Goal: Information Seeking & Learning: Learn about a topic

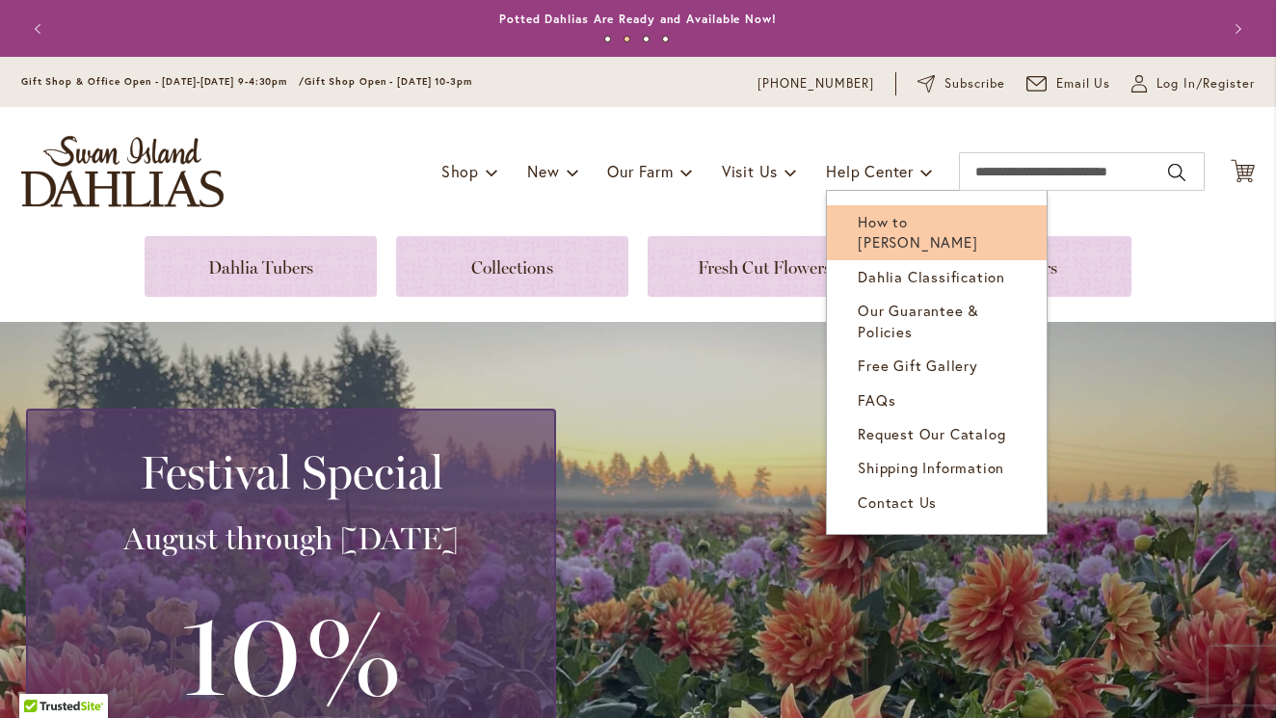
click at [877, 239] on span "How to [PERSON_NAME]" at bounding box center [918, 232] width 120 height 40
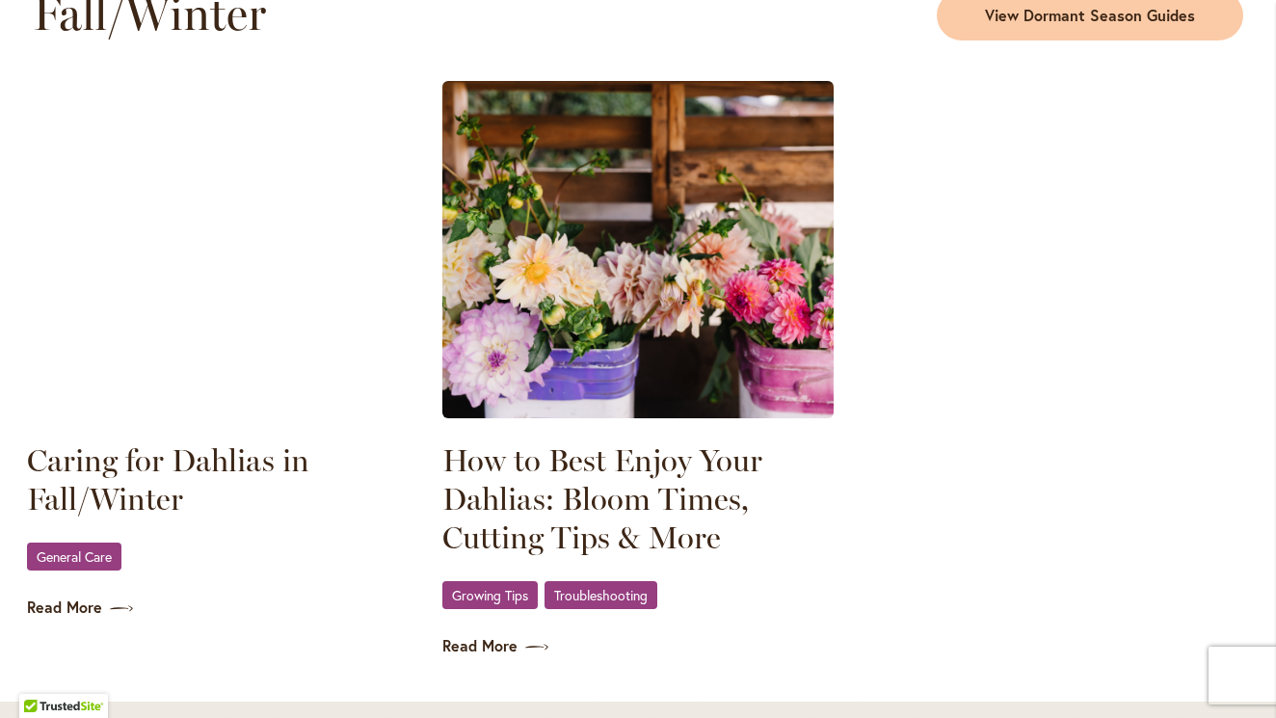
scroll to position [2643, 0]
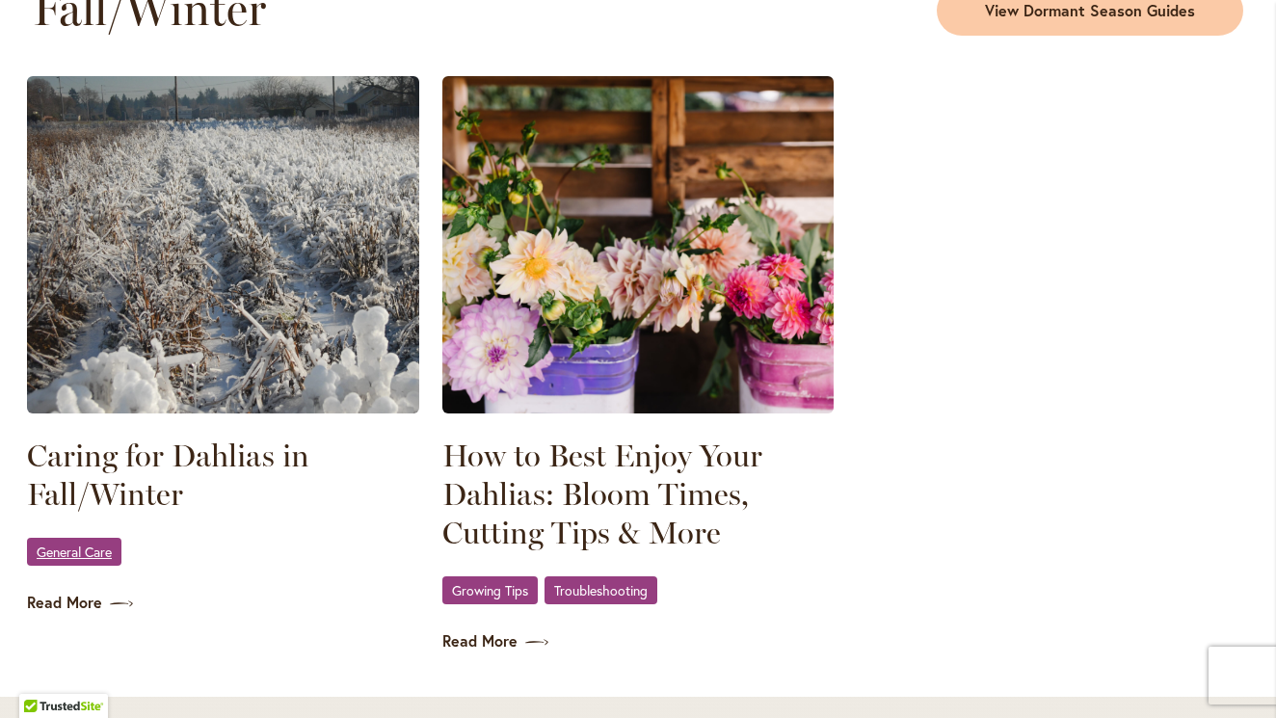
click at [76, 558] on span "General Care" at bounding box center [74, 551] width 75 height 13
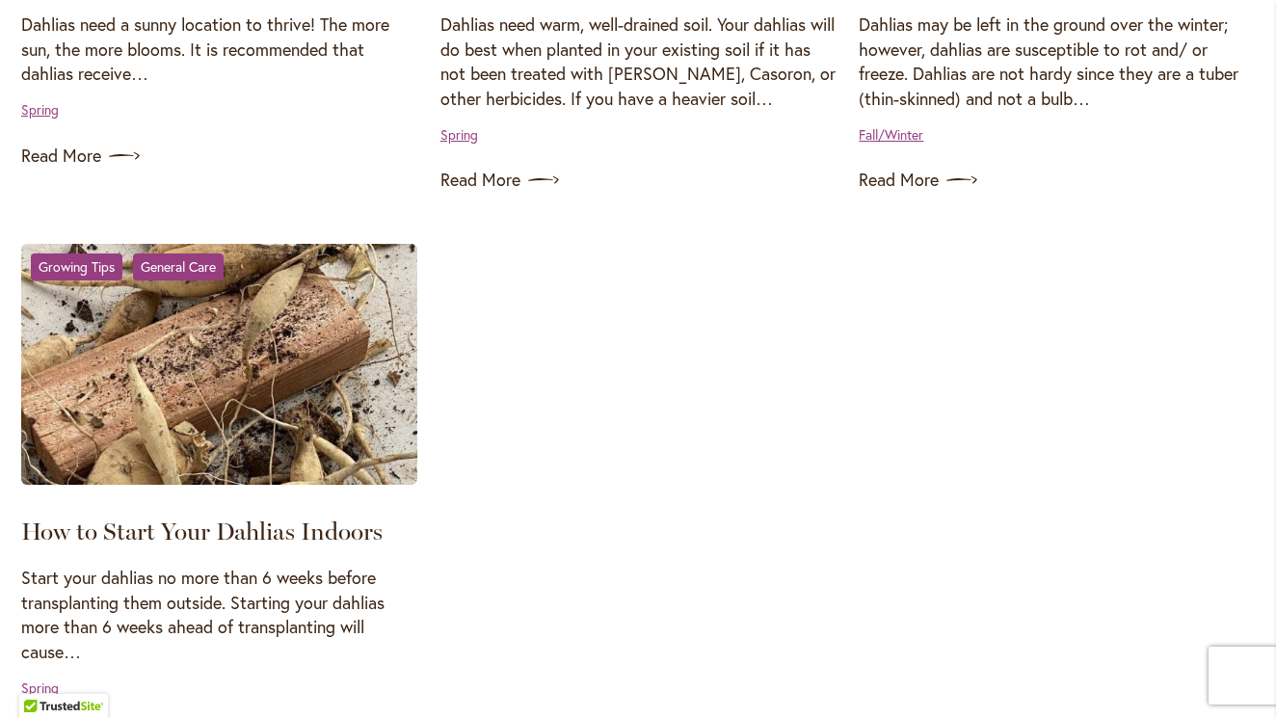
scroll to position [1895, 0]
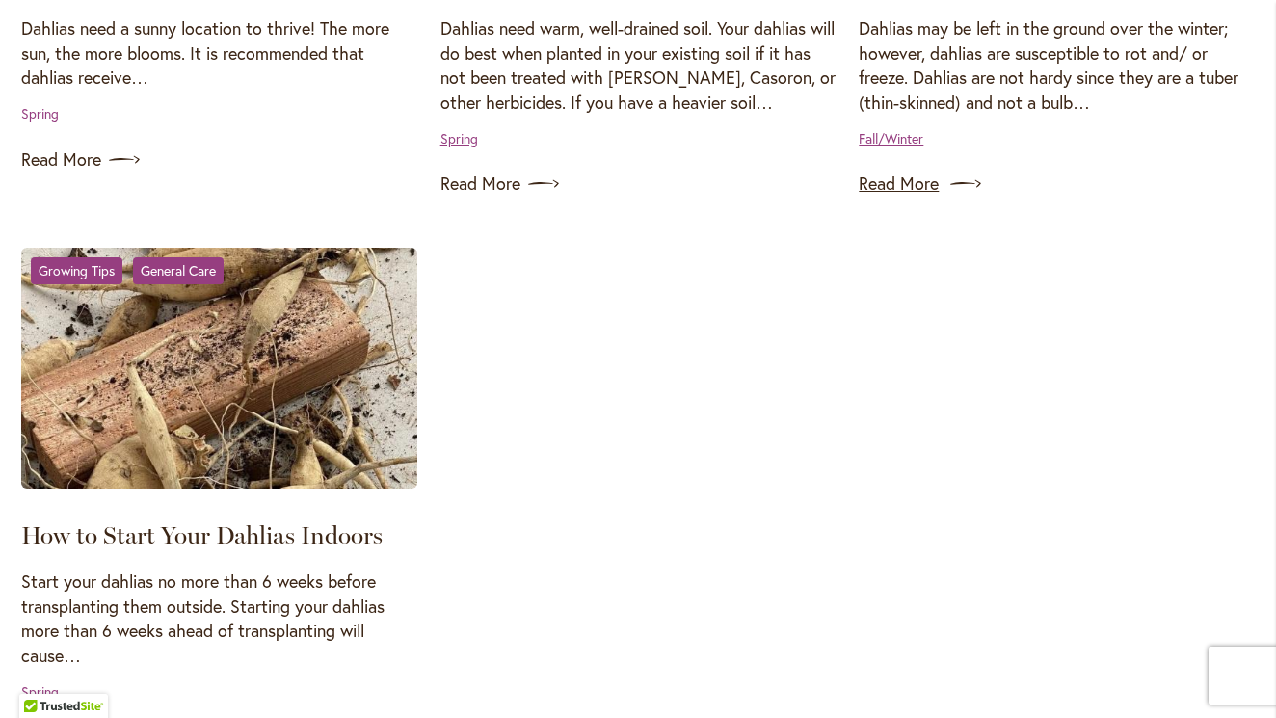
click at [900, 195] on link "Read More" at bounding box center [1057, 184] width 396 height 31
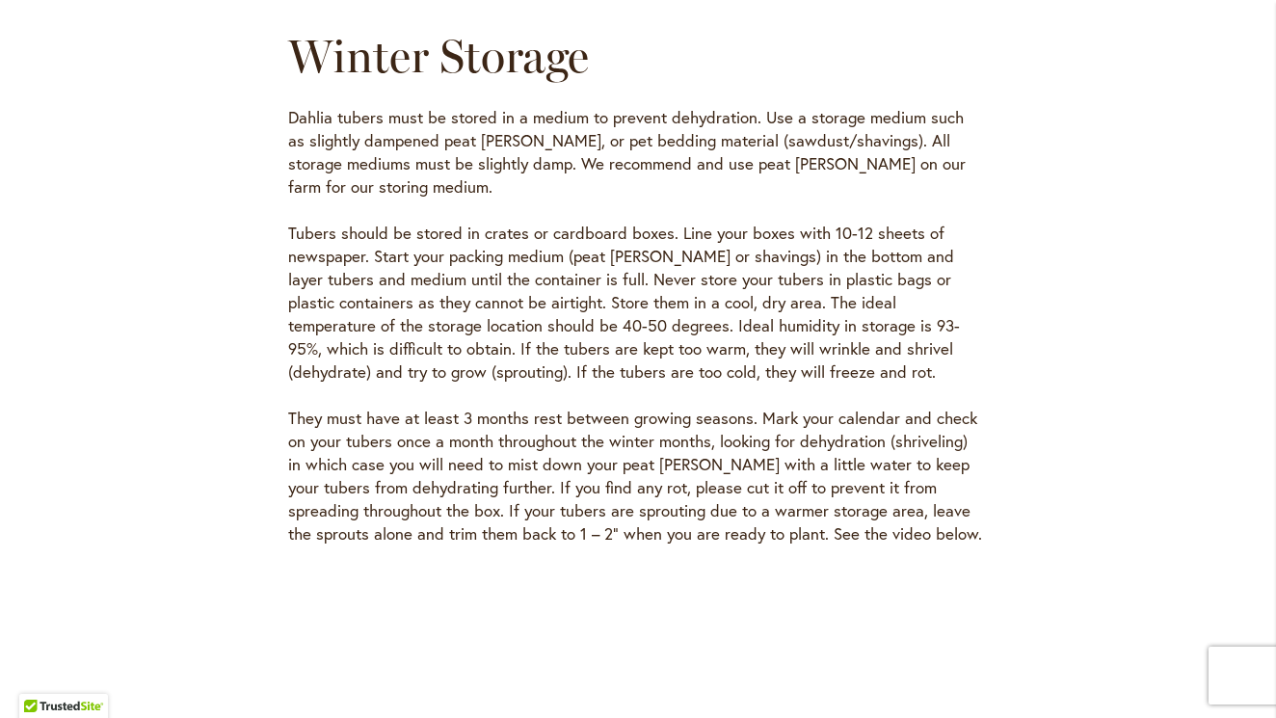
scroll to position [5845, 3]
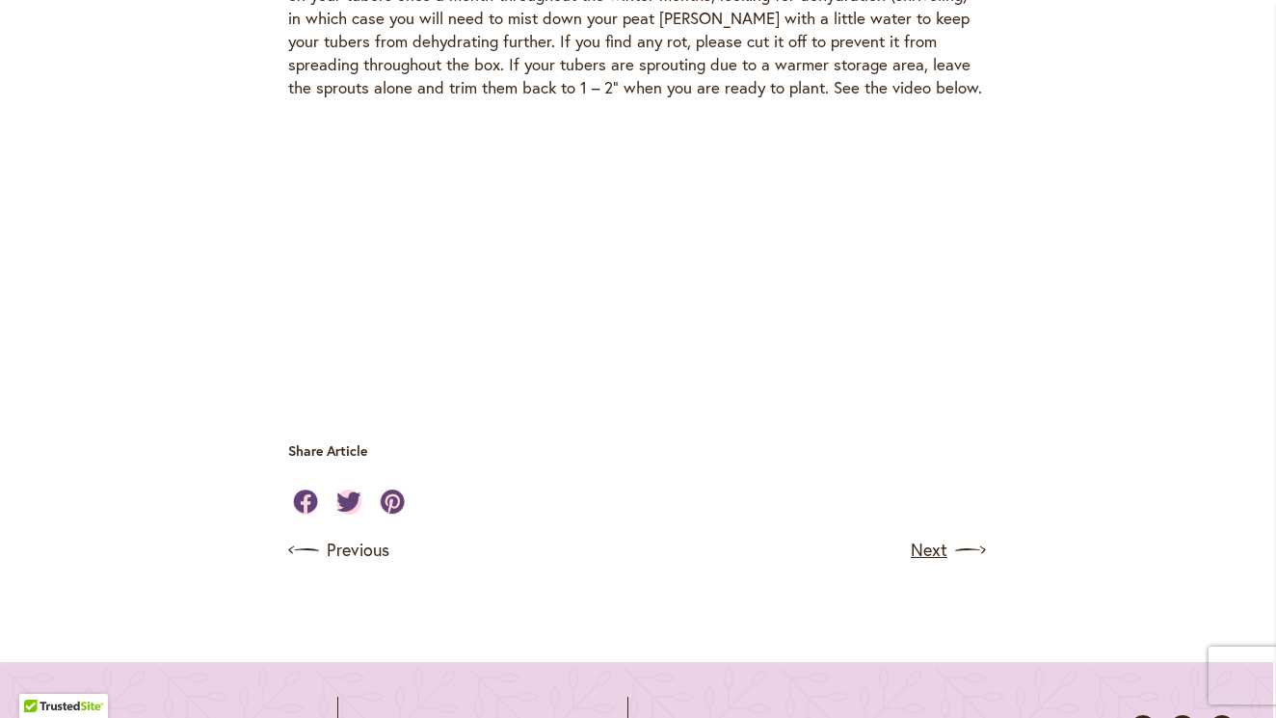
click at [921, 535] on link "Next" at bounding box center [946, 550] width 71 height 31
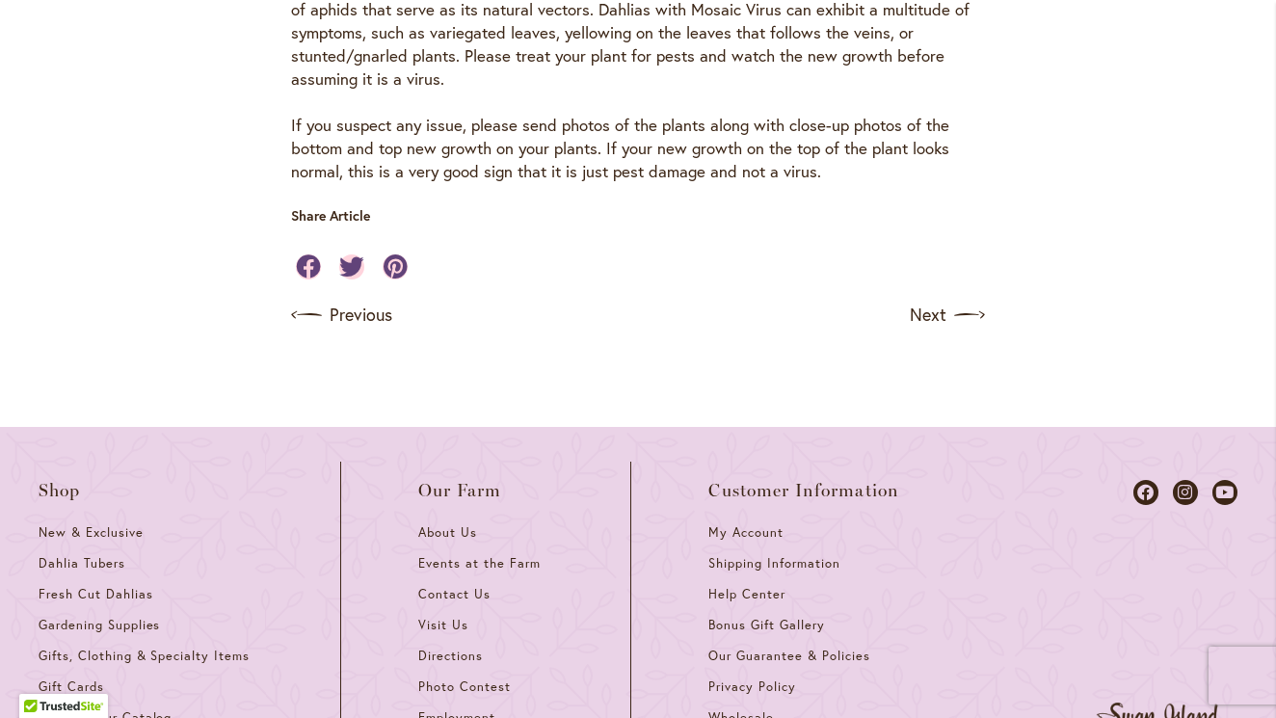
scroll to position [3857, 0]
click at [944, 299] on link "Next" at bounding box center [949, 314] width 71 height 31
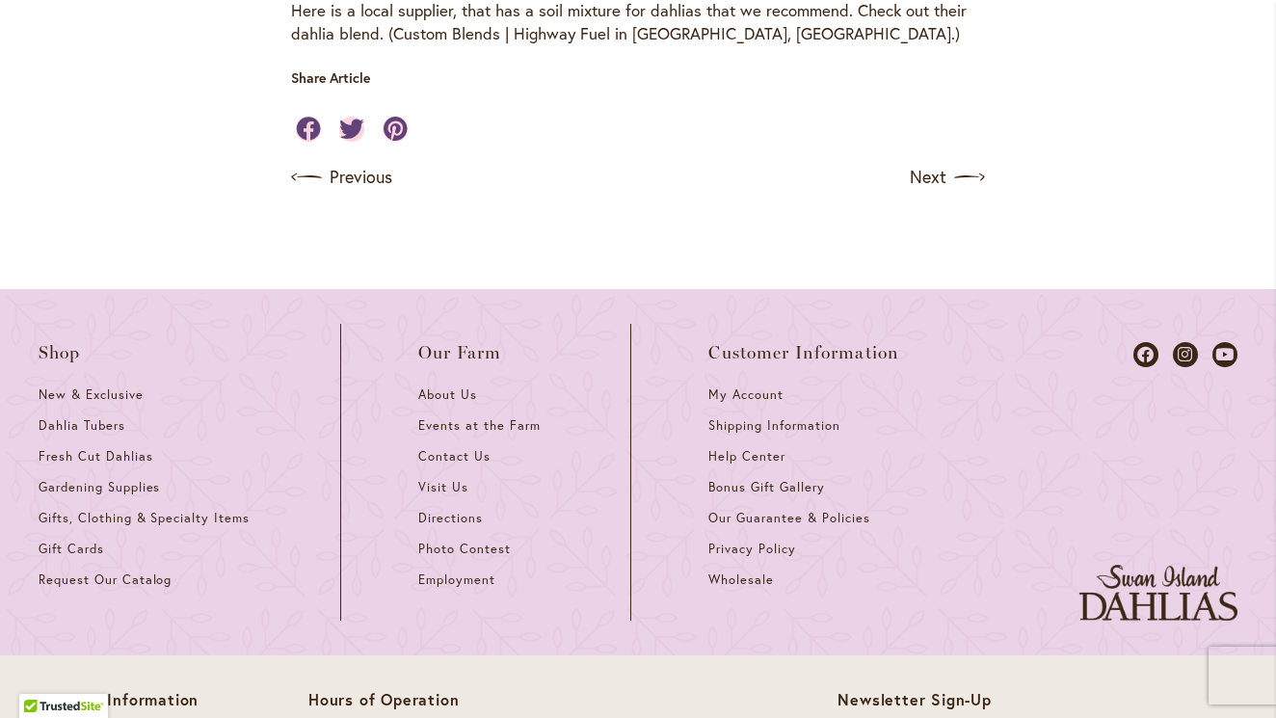
scroll to position [1257, 0]
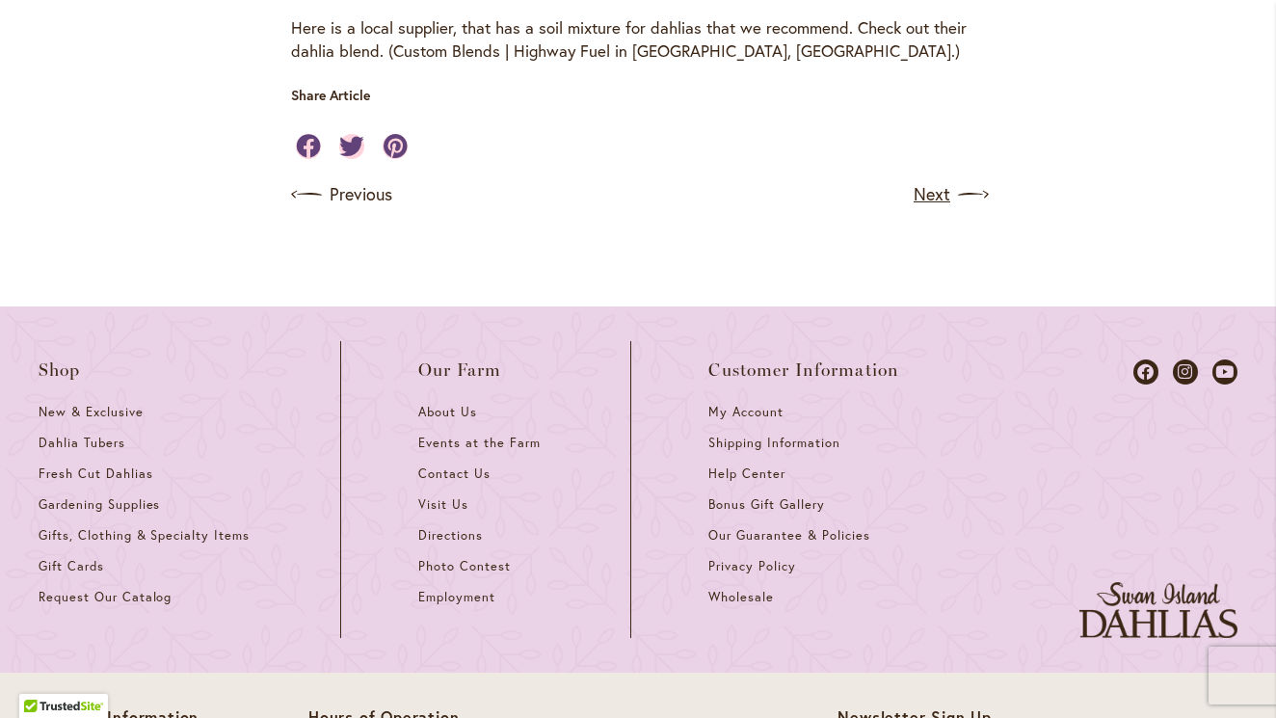
click at [932, 190] on link "Next" at bounding box center [949, 194] width 71 height 31
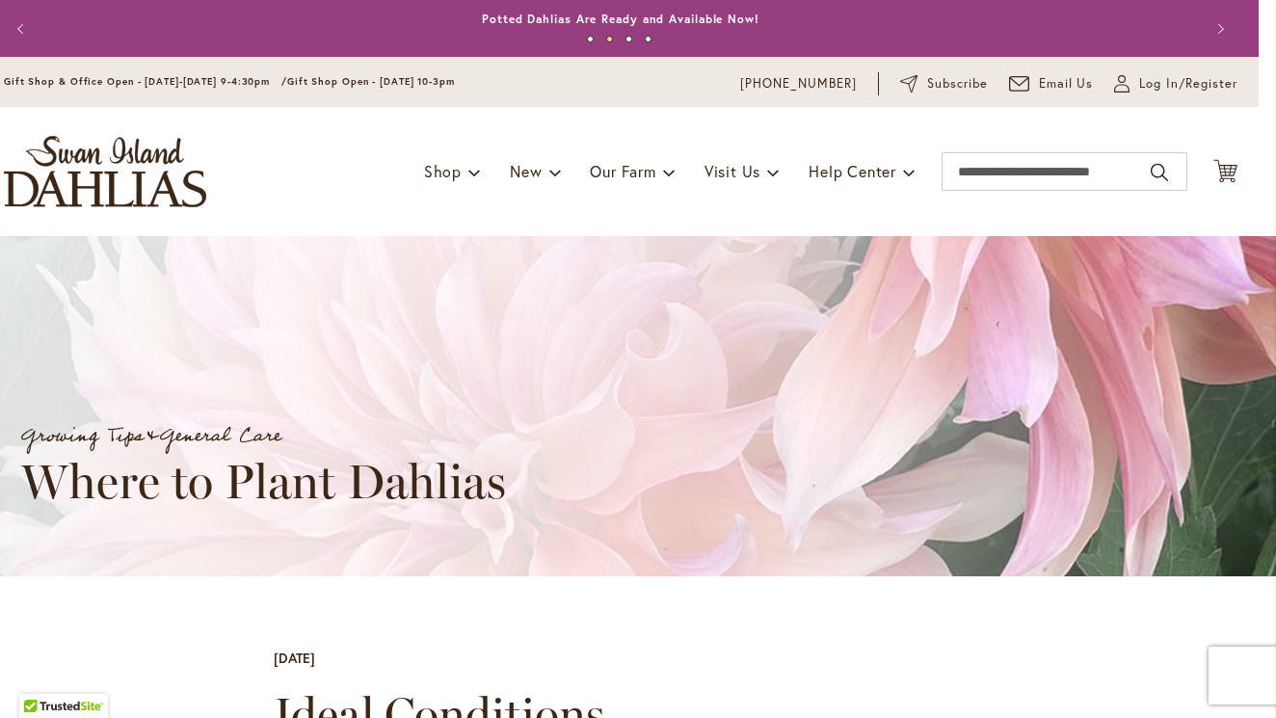
scroll to position [0, 17]
